Goal: Communication & Community: Answer question/provide support

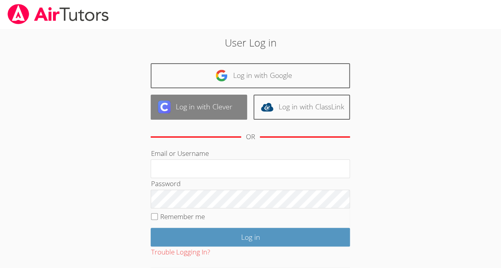
click at [220, 108] on link "Log in with Clever" at bounding box center [199, 107] width 96 height 25
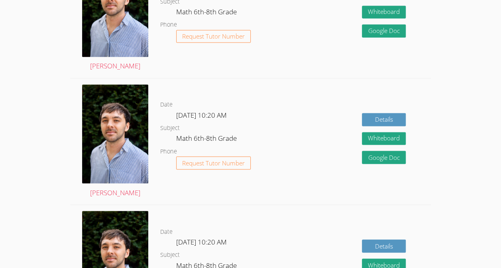
scroll to position [607, 0]
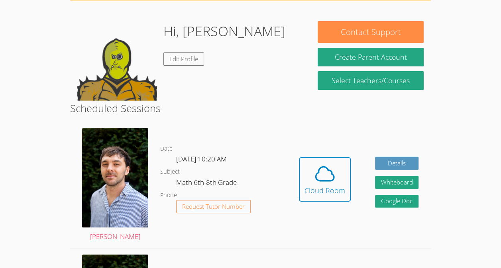
scroll to position [0, 0]
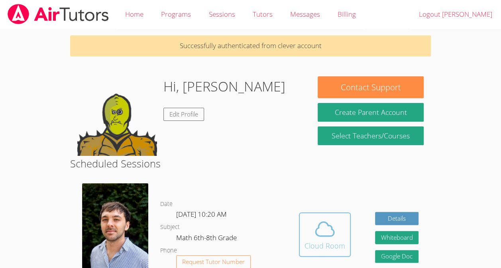
click at [339, 250] on div "Cloud Room" at bounding box center [324, 246] width 41 height 11
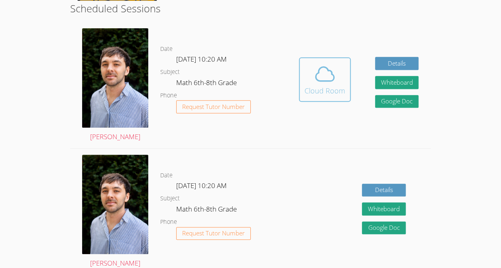
scroll to position [157, 0]
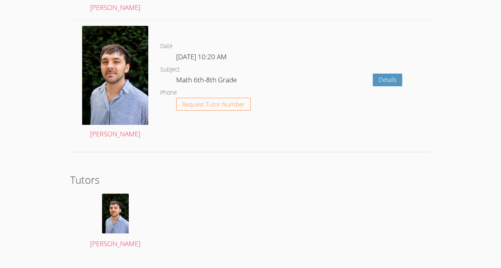
scroll to position [1298, 0]
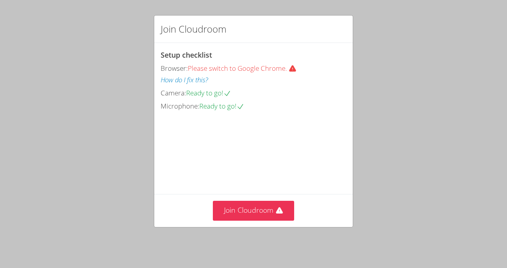
click at [151, 49] on div "Join Cloudroom Setup checklist Browser: Please switch to Google Chrome. How do …" at bounding box center [253, 134] width 507 height 268
click at [274, 219] on button "Join Cloudroom" at bounding box center [254, 211] width 82 height 20
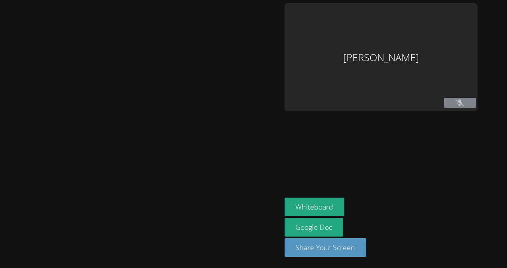
click at [455, 99] on button at bounding box center [460, 103] width 32 height 10
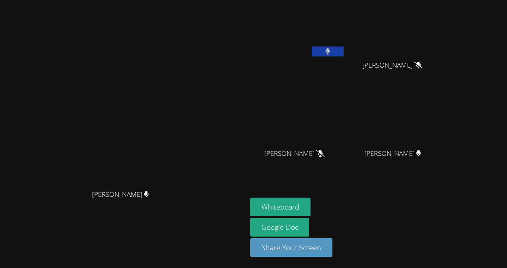
click at [343, 50] on button at bounding box center [327, 52] width 32 height 10
click at [343, 55] on button at bounding box center [327, 52] width 32 height 10
click at [244, 211] on div "[PERSON_NAME]" at bounding box center [123, 202] width 241 height 32
click at [343, 53] on button at bounding box center [327, 52] width 32 height 10
click at [343, 55] on button at bounding box center [327, 52] width 32 height 10
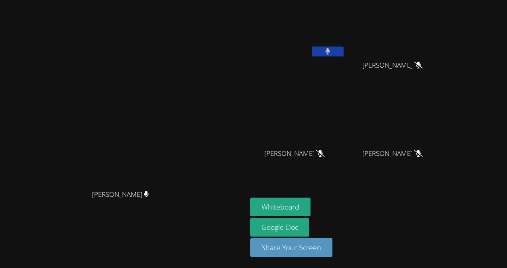
click at [330, 51] on icon at bounding box center [327, 51] width 5 height 7
click at [343, 53] on button at bounding box center [327, 52] width 32 height 10
click at [343, 51] on button at bounding box center [327, 52] width 32 height 10
click at [343, 49] on button at bounding box center [327, 52] width 32 height 10
drag, startPoint x: 390, startPoint y: 49, endPoint x: 351, endPoint y: 72, distance: 46.2
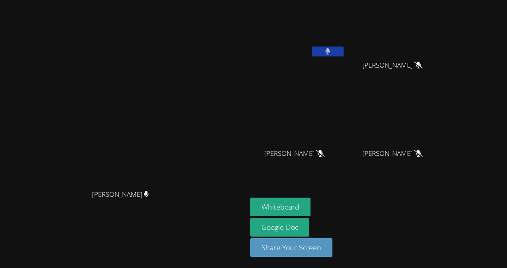
click at [345, 72] on div "[PERSON_NAME]" at bounding box center [297, 45] width 95 height 85
click at [343, 50] on button at bounding box center [327, 52] width 32 height 10
click at [331, 53] on icon at bounding box center [327, 51] width 8 height 7
click at [343, 55] on button at bounding box center [327, 52] width 32 height 10
click at [331, 53] on icon at bounding box center [327, 51] width 8 height 7
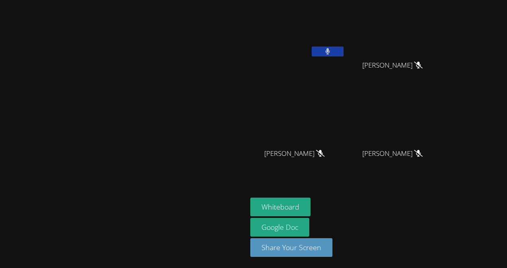
click at [330, 52] on icon at bounding box center [327, 51] width 5 height 7
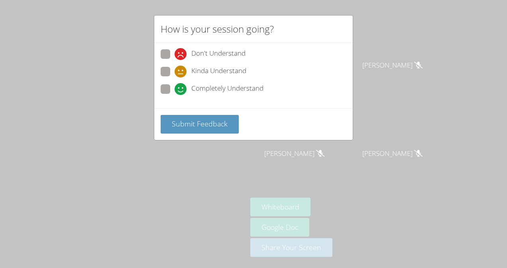
click at [186, 88] on icon at bounding box center [180, 89] width 12 height 12
click at [181, 88] on input "Completely Understand" at bounding box center [177, 87] width 7 height 7
radio input "true"
click at [174, 95] on span at bounding box center [174, 95] width 0 height 0
click at [174, 88] on input "Completely Understand" at bounding box center [177, 87] width 7 height 7
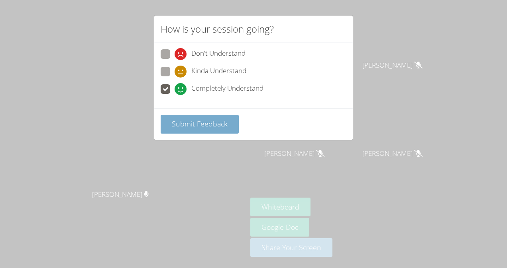
click at [196, 124] on span "Submit Feedback" at bounding box center [200, 124] width 56 height 10
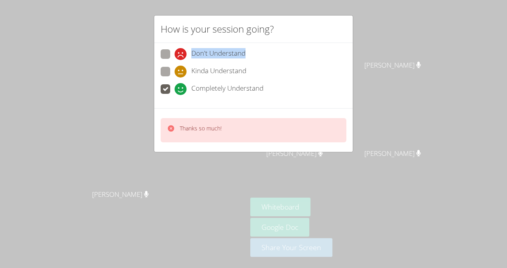
drag, startPoint x: 376, startPoint y: 37, endPoint x: 383, endPoint y: 47, distance: 12.8
click at [383, 47] on div "How is your session going? Don't Understand Kinda Understand Completely Underst…" at bounding box center [253, 134] width 507 height 268
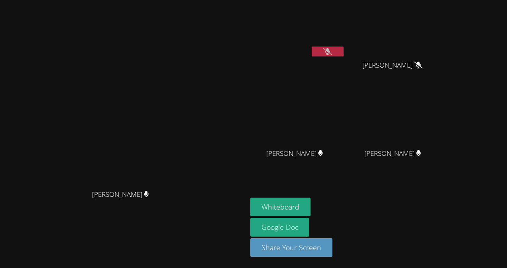
click at [343, 49] on button at bounding box center [327, 52] width 32 height 10
click at [330, 50] on icon at bounding box center [327, 51] width 5 height 7
click at [331, 53] on icon at bounding box center [327, 51] width 8 height 7
click at [330, 53] on icon at bounding box center [327, 51] width 5 height 7
click at [331, 53] on icon at bounding box center [327, 51] width 8 height 7
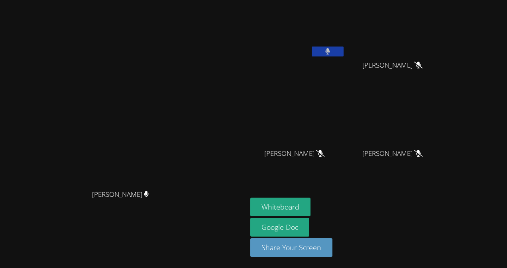
click at [330, 53] on icon at bounding box center [327, 51] width 5 height 7
drag, startPoint x: 388, startPoint y: 53, endPoint x: 374, endPoint y: 46, distance: 15.1
click at [345, 46] on video at bounding box center [297, 29] width 95 height 53
click at [343, 51] on button at bounding box center [327, 52] width 32 height 10
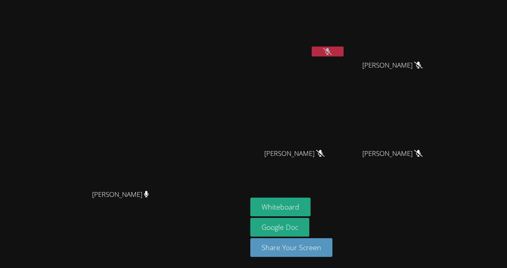
click at [343, 51] on button at bounding box center [327, 52] width 32 height 10
click at [330, 52] on icon at bounding box center [327, 51] width 5 height 7
click at [331, 55] on icon at bounding box center [327, 51] width 8 height 7
click at [343, 52] on button at bounding box center [327, 52] width 32 height 10
drag, startPoint x: 398, startPoint y: 53, endPoint x: 377, endPoint y: 49, distance: 21.6
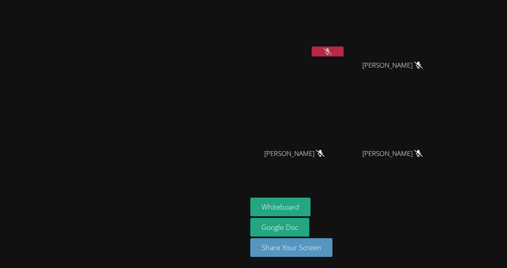
drag, startPoint x: 377, startPoint y: 49, endPoint x: 335, endPoint y: 45, distance: 41.5
click at [335, 45] on video at bounding box center [297, 29] width 95 height 53
click at [331, 53] on icon at bounding box center [327, 51] width 8 height 7
click at [343, 52] on button at bounding box center [327, 52] width 32 height 10
click at [331, 52] on icon at bounding box center [327, 51] width 8 height 7
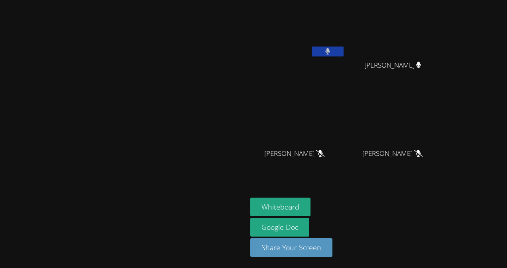
click at [343, 55] on button at bounding box center [327, 52] width 32 height 10
click at [331, 51] on icon at bounding box center [327, 51] width 8 height 7
click at [330, 51] on icon at bounding box center [327, 51] width 5 height 7
click at [331, 51] on icon at bounding box center [327, 51] width 8 height 7
click at [330, 51] on icon at bounding box center [327, 51] width 5 height 7
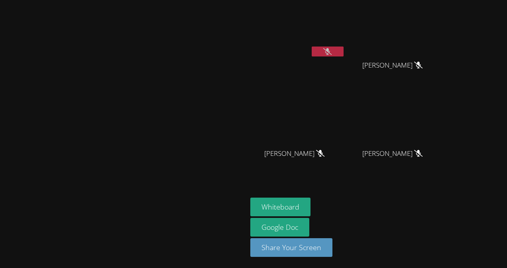
click at [331, 49] on icon at bounding box center [327, 51] width 8 height 7
click at [330, 49] on icon at bounding box center [327, 51] width 5 height 7
click at [343, 50] on button at bounding box center [327, 52] width 32 height 10
